Goal: Task Accomplishment & Management: Manage account settings

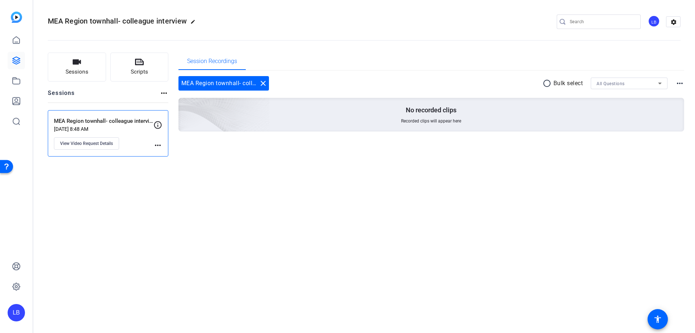
click at [157, 146] on mat-icon "more_horiz" at bounding box center [158, 145] width 9 height 9
click at [159, 122] on div at bounding box center [347, 166] width 695 height 333
click at [157, 124] on icon at bounding box center [158, 125] width 9 height 9
drag, startPoint x: 157, startPoint y: 124, endPoint x: 114, endPoint y: 199, distance: 86.3
click at [121, 217] on div "MEA Region townhall- colleague interview edit LB settings Sessions Scripts Sess…" at bounding box center [364, 166] width 662 height 333
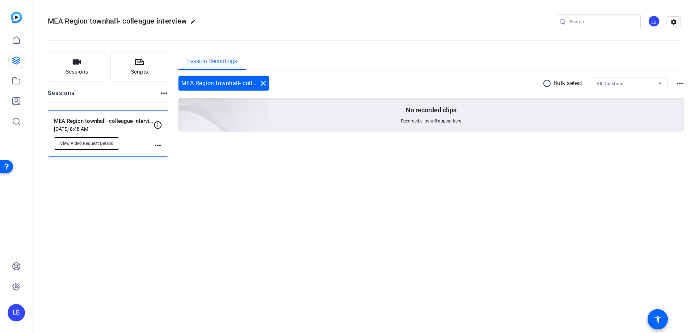
click at [94, 145] on span "View Video Request Details" at bounding box center [86, 144] width 53 height 6
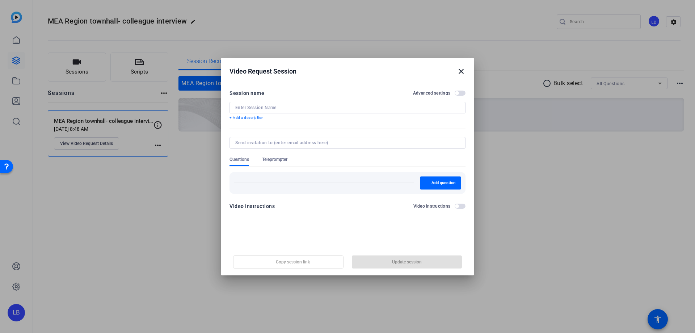
type input "MEA Region townhall- colleague interviews"
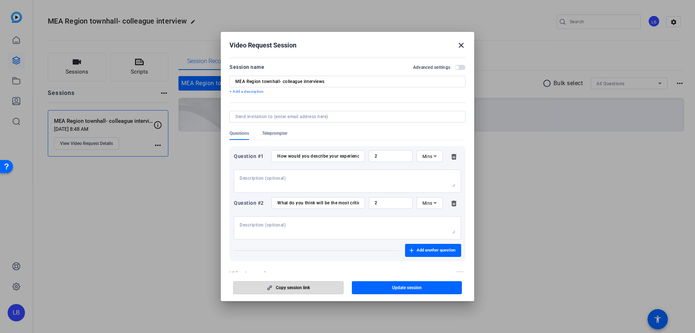
click at [302, 284] on span "button" at bounding box center [289, 287] width 110 height 17
click at [285, 284] on span "button" at bounding box center [289, 287] width 110 height 17
click at [310, 289] on span "Copy session link" at bounding box center [293, 288] width 34 height 6
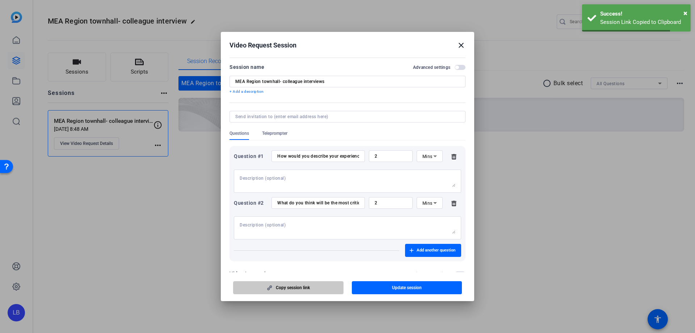
click at [310, 289] on span "Copy session link" at bounding box center [293, 288] width 34 height 6
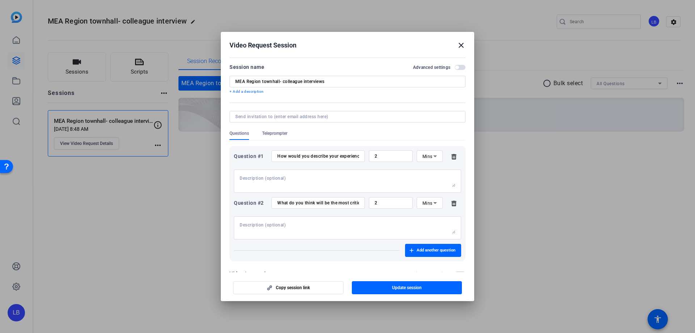
click at [344, 162] on div "How would you describe your experiences of living and working in the [GEOGRAPHI…" at bounding box center [318, 156] width 82 height 12
click at [341, 160] on div "How would you describe your experiences of living and working in the [GEOGRAPHI…" at bounding box center [318, 156] width 82 height 12
click at [298, 202] on input "What do you think will be the most critical focus area for the MEA region over …" at bounding box center [318, 203] width 82 height 6
click at [466, 45] on h2 "Video Request Session close" at bounding box center [347, 44] width 253 height 24
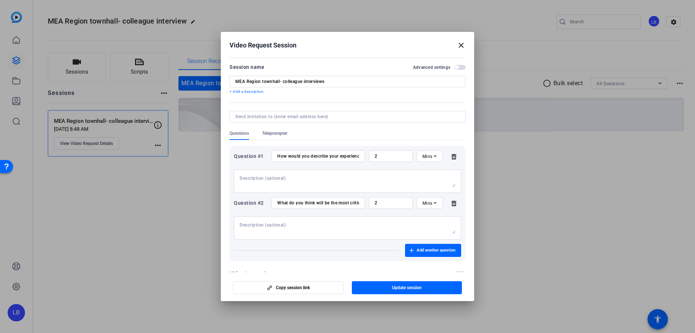
click at [458, 45] on mat-icon "close" at bounding box center [461, 45] width 9 height 9
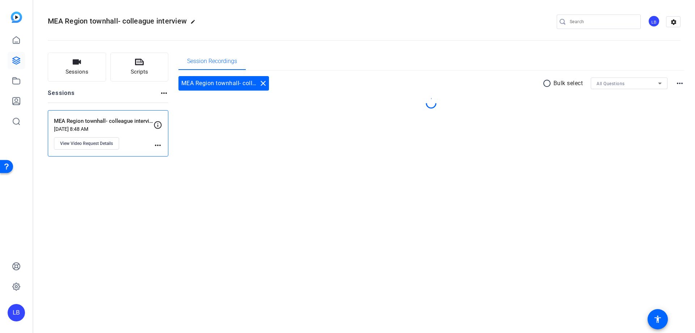
click at [322, 251] on div "MEA Region townhall- colleague interview edit LB settings Sessions Scripts Sess…" at bounding box center [364, 166] width 662 height 333
